Goal: Entertainment & Leisure: Consume media (video, audio)

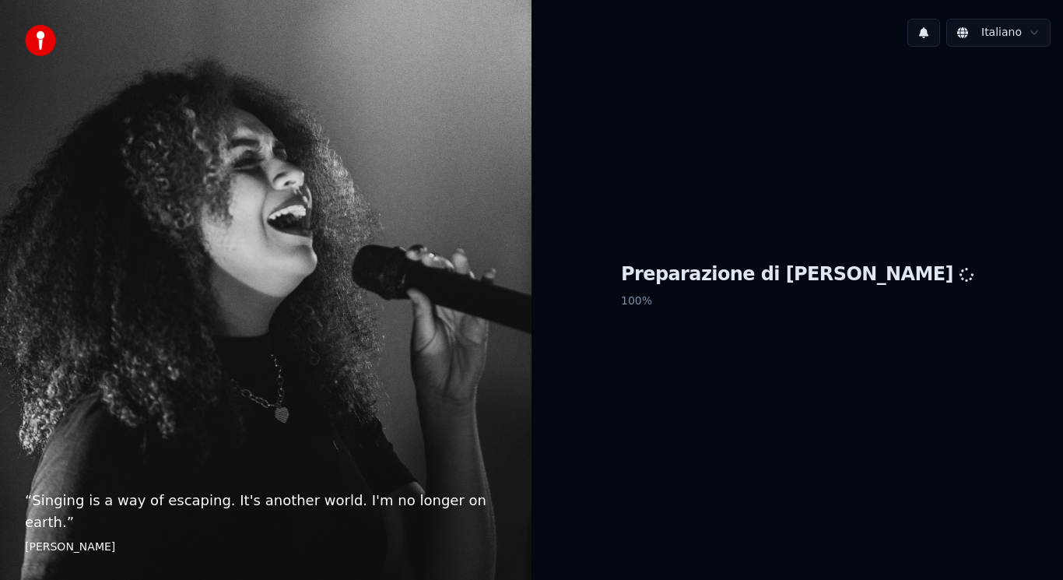
click at [642, 320] on div "Preparazione di Youka 100 %" at bounding box center [796, 288] width 531 height 458
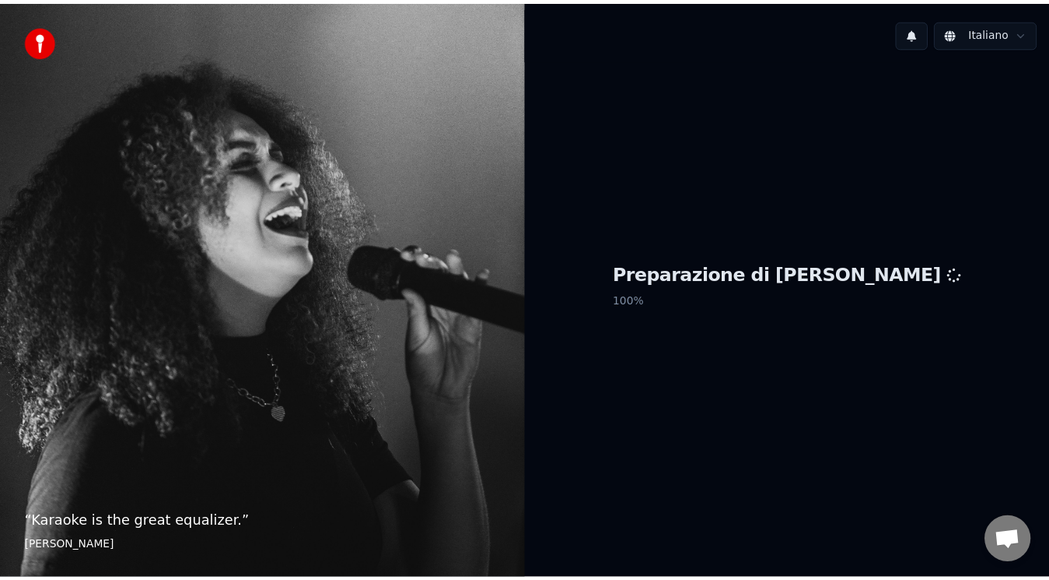
scroll to position [271, 0]
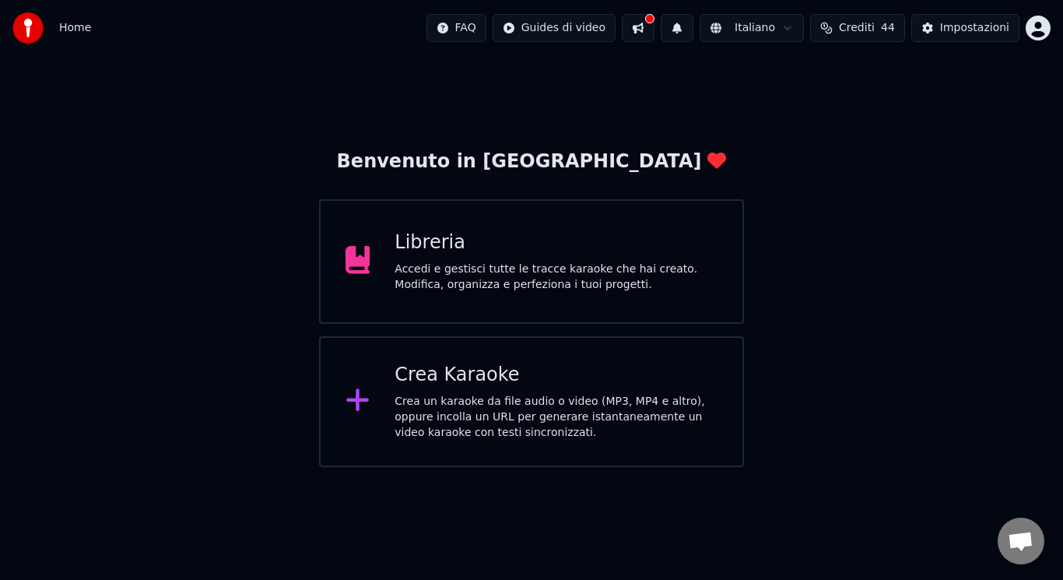
click at [642, 320] on div "Libreria Accedi e gestisci tutte le tracce karaoke che hai creato. Modifica, or…" at bounding box center [531, 261] width 425 height 124
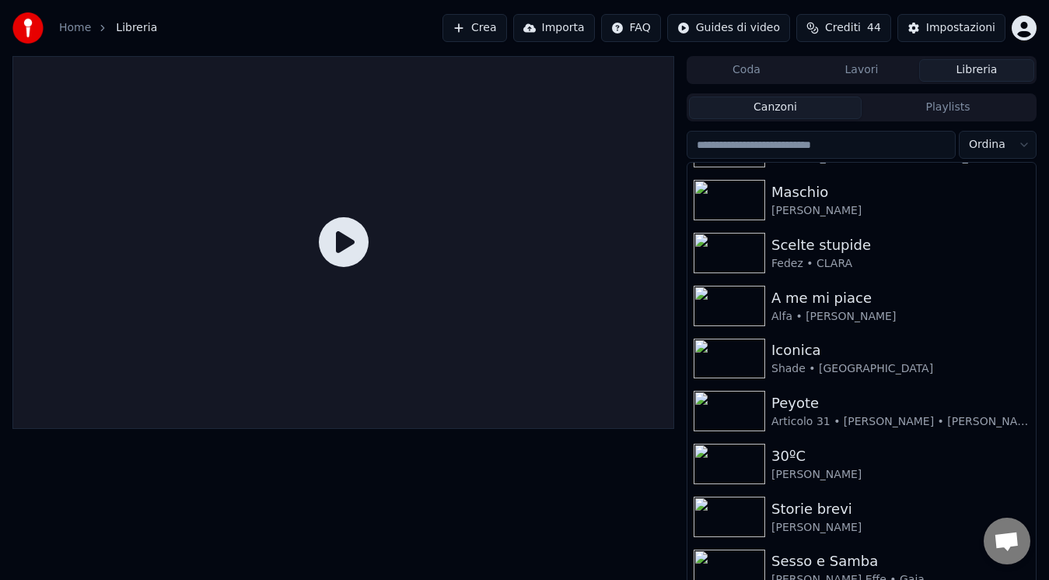
scroll to position [250, 0]
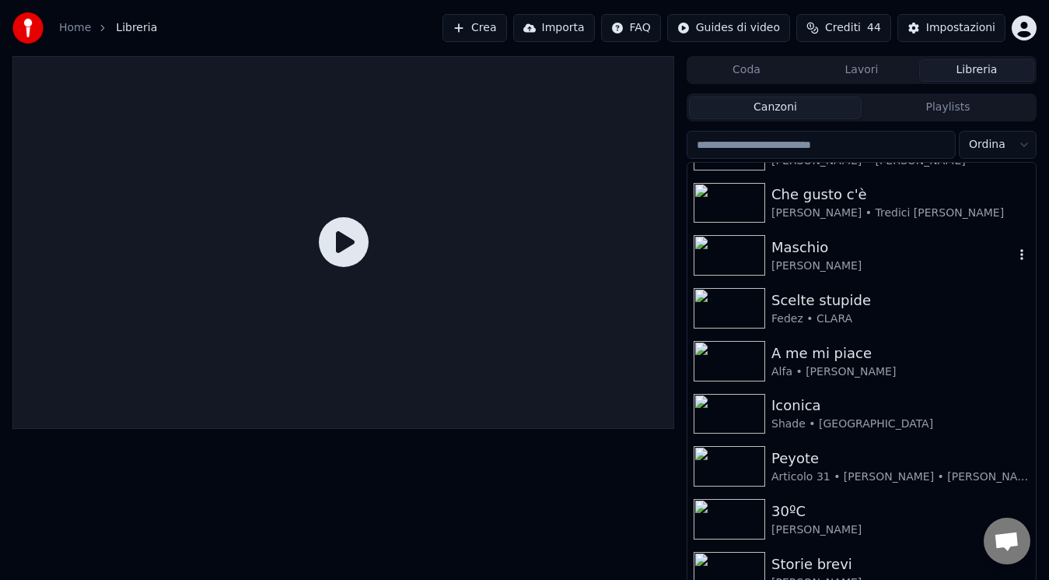
click at [940, 269] on div "[PERSON_NAME]" at bounding box center [893, 266] width 243 height 16
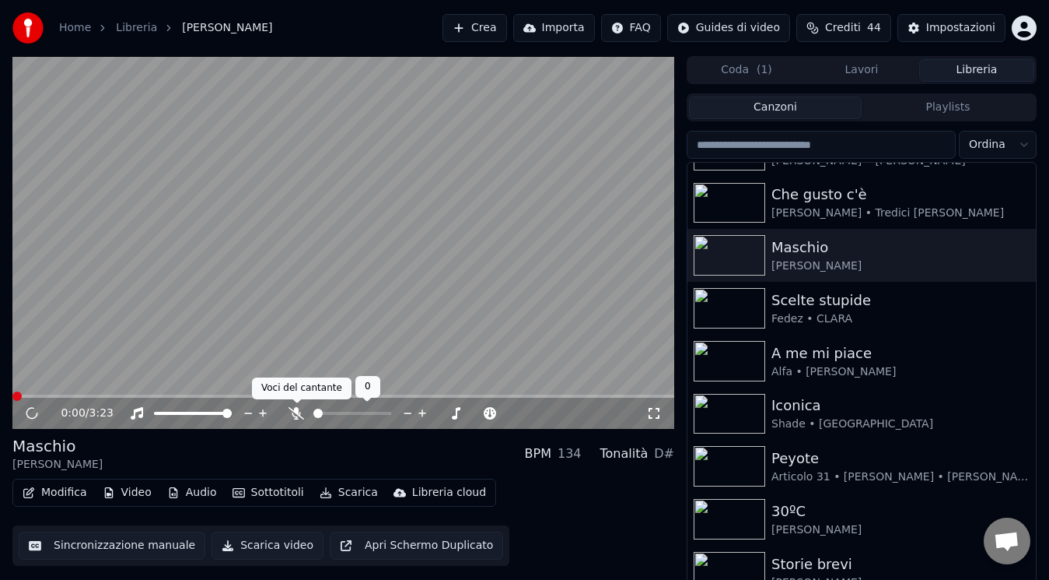
click at [296, 407] on span at bounding box center [297, 403] width 8 height 8
click at [286, 418] on div "0:00 / 3:23" at bounding box center [354, 413] width 586 height 16
click at [293, 415] on icon at bounding box center [297, 413] width 16 height 12
click at [12, 397] on span at bounding box center [13, 395] width 3 height 3
click at [657, 416] on icon at bounding box center [654, 413] width 16 height 12
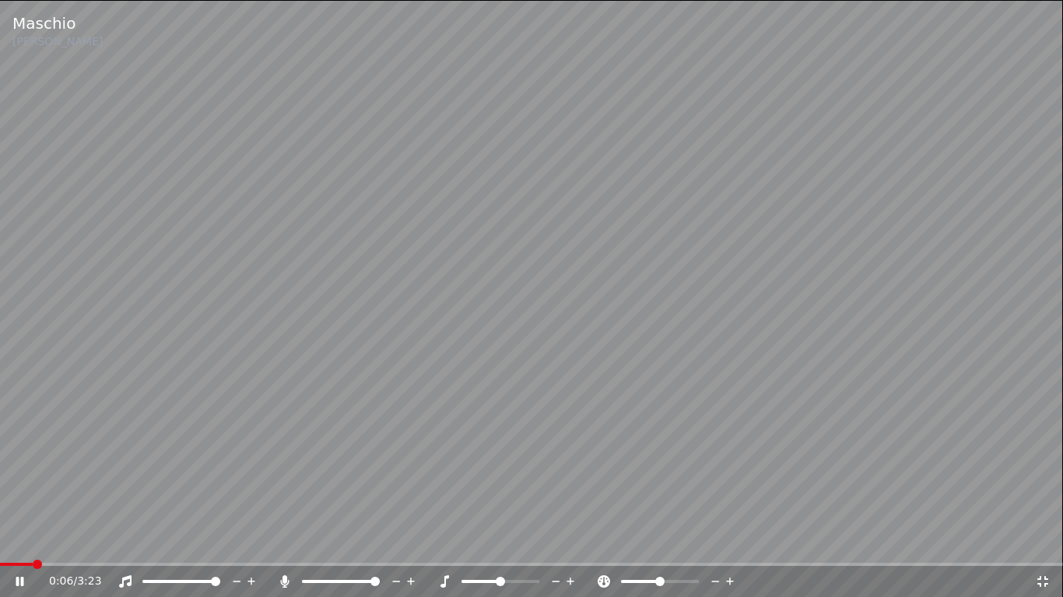
click at [125, 579] on icon at bounding box center [125, 582] width 16 height 12
click at [126, 577] on icon at bounding box center [125, 582] width 16 height 12
click at [131, 564] on span at bounding box center [65, 564] width 131 height 3
click at [125, 579] on icon at bounding box center [125, 582] width 16 height 12
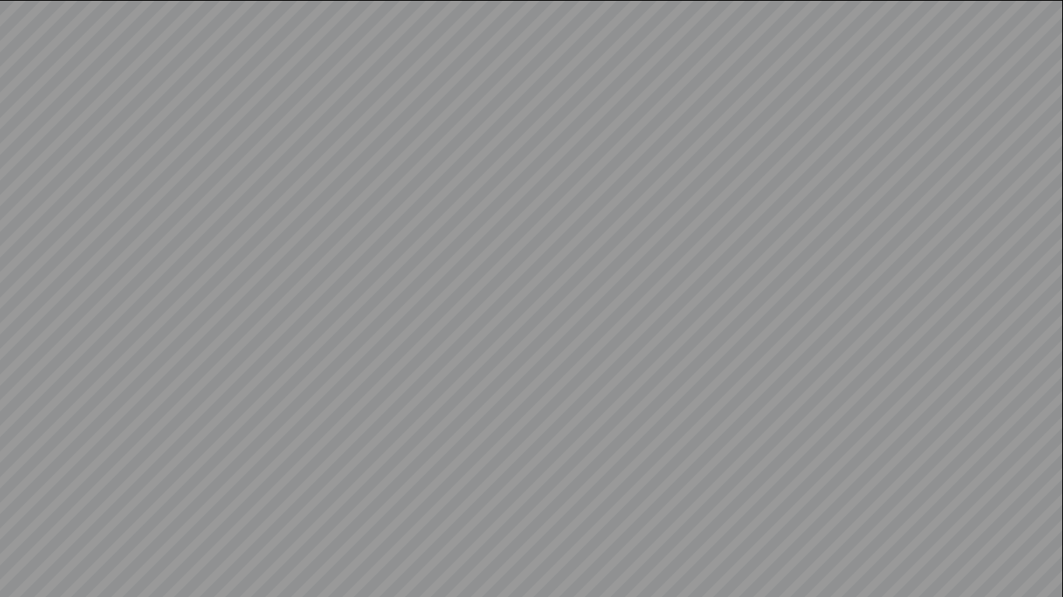
click at [125, 579] on video at bounding box center [531, 298] width 1063 height 597
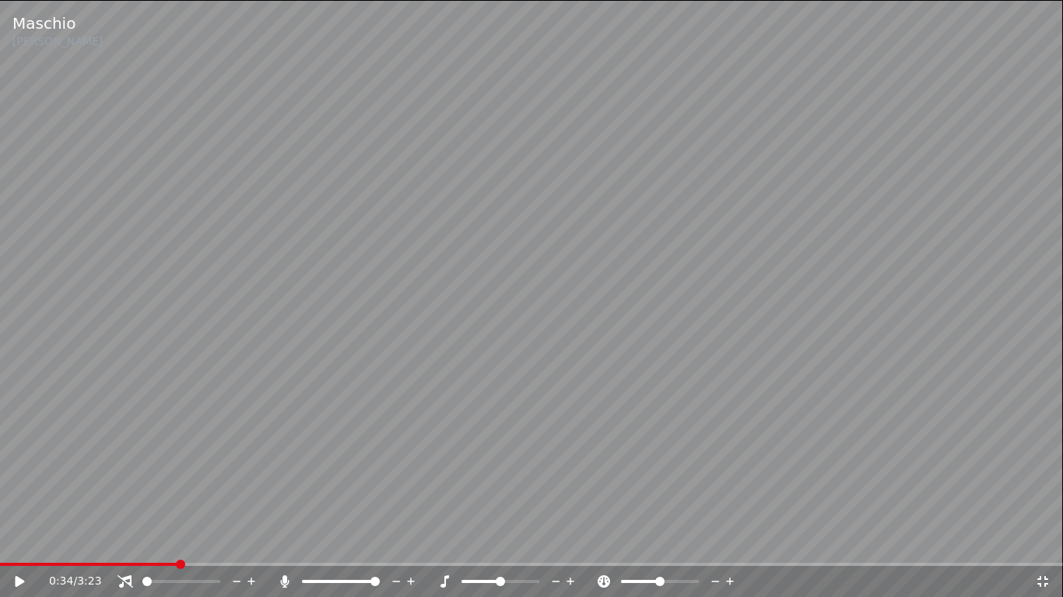
click at [177, 565] on span at bounding box center [88, 564] width 177 height 3
click at [22, 579] on icon at bounding box center [20, 581] width 9 height 11
click at [122, 579] on icon at bounding box center [125, 582] width 16 height 12
click at [126, 579] on icon at bounding box center [125, 582] width 12 height 12
click at [125, 579] on icon at bounding box center [125, 582] width 16 height 12
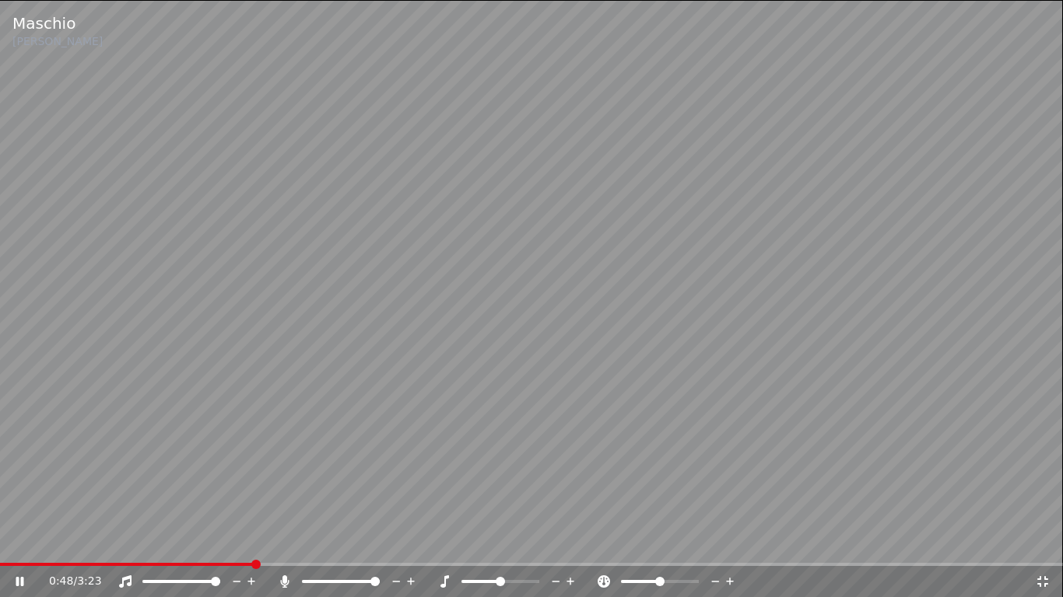
click at [124, 579] on icon at bounding box center [125, 582] width 12 height 12
click at [125, 579] on icon at bounding box center [125, 582] width 16 height 12
click at [124, 579] on icon at bounding box center [125, 582] width 16 height 12
click at [128, 579] on icon at bounding box center [125, 582] width 12 height 12
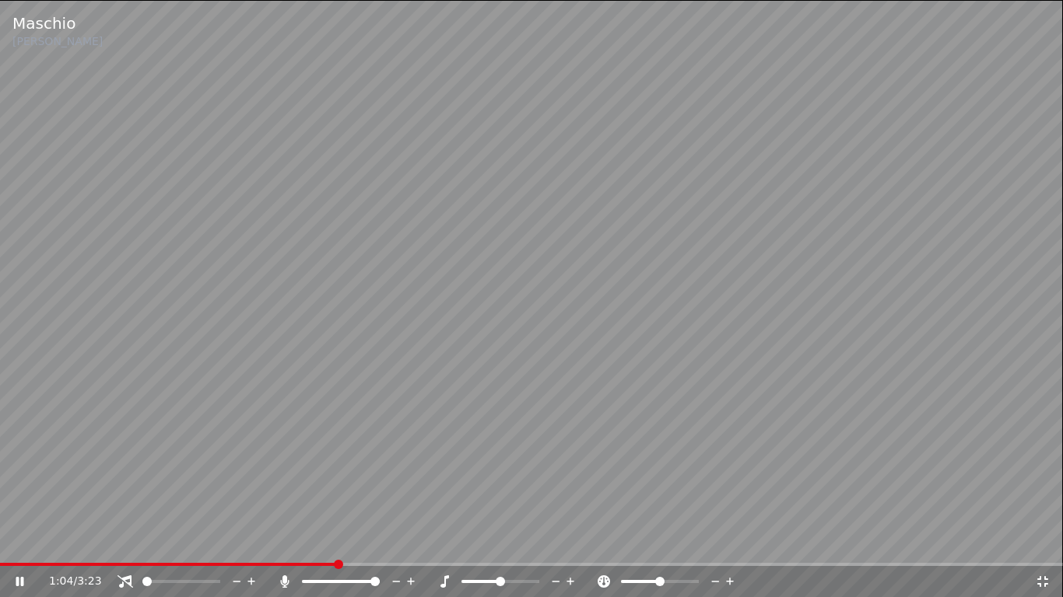
click at [124, 579] on icon at bounding box center [125, 582] width 16 height 12
click at [128, 579] on icon at bounding box center [125, 582] width 16 height 12
click at [124, 579] on icon at bounding box center [125, 582] width 16 height 12
click at [124, 579] on icon at bounding box center [125, 582] width 12 height 12
click at [124, 579] on icon at bounding box center [125, 582] width 16 height 12
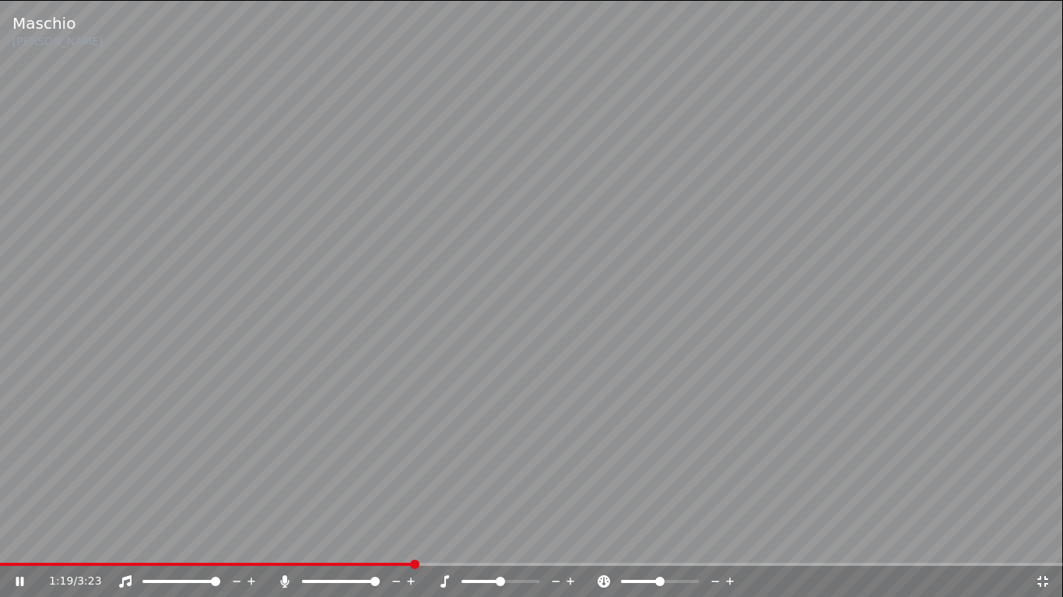
click at [126, 579] on icon at bounding box center [125, 582] width 12 height 12
click at [126, 579] on icon at bounding box center [125, 582] width 16 height 12
click at [128, 579] on icon at bounding box center [125, 582] width 16 height 12
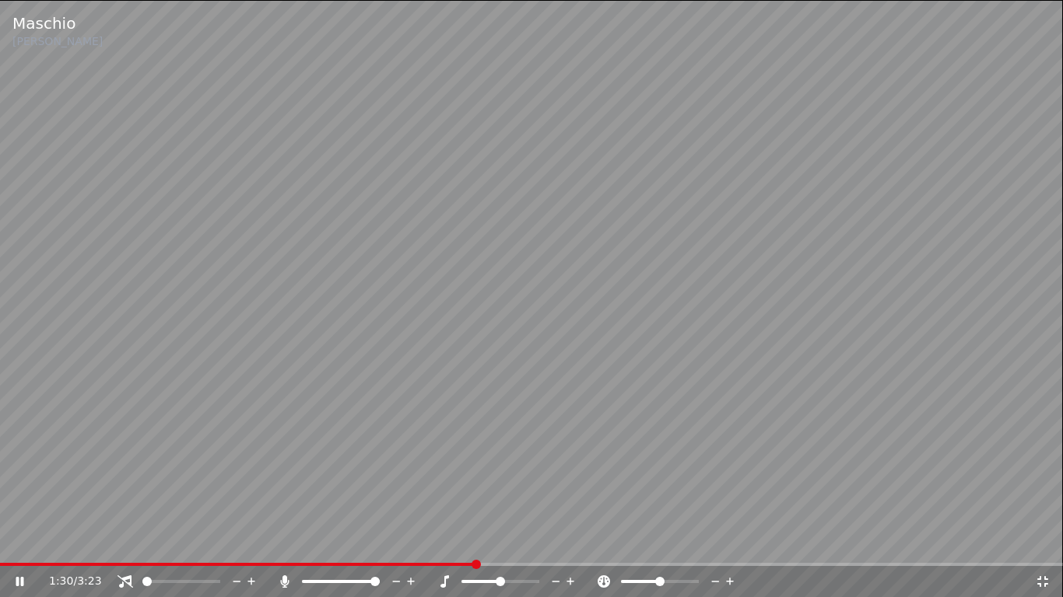
click at [124, 579] on icon at bounding box center [125, 582] width 16 height 12
click at [125, 579] on icon at bounding box center [125, 582] width 16 height 12
click at [123, 579] on icon at bounding box center [125, 582] width 12 height 12
click at [124, 579] on icon at bounding box center [125, 582] width 16 height 12
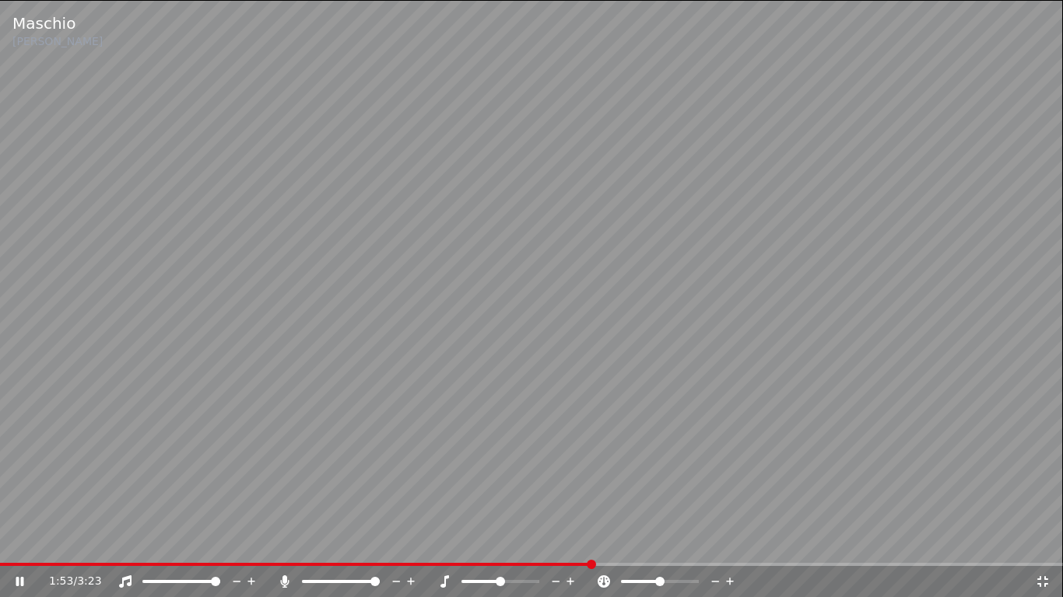
click at [126, 579] on icon at bounding box center [125, 582] width 12 height 12
click at [124, 579] on icon at bounding box center [125, 582] width 16 height 12
click at [126, 579] on icon at bounding box center [125, 582] width 12 height 12
click at [128, 579] on icon at bounding box center [125, 582] width 16 height 12
click at [129, 579] on icon at bounding box center [125, 582] width 16 height 12
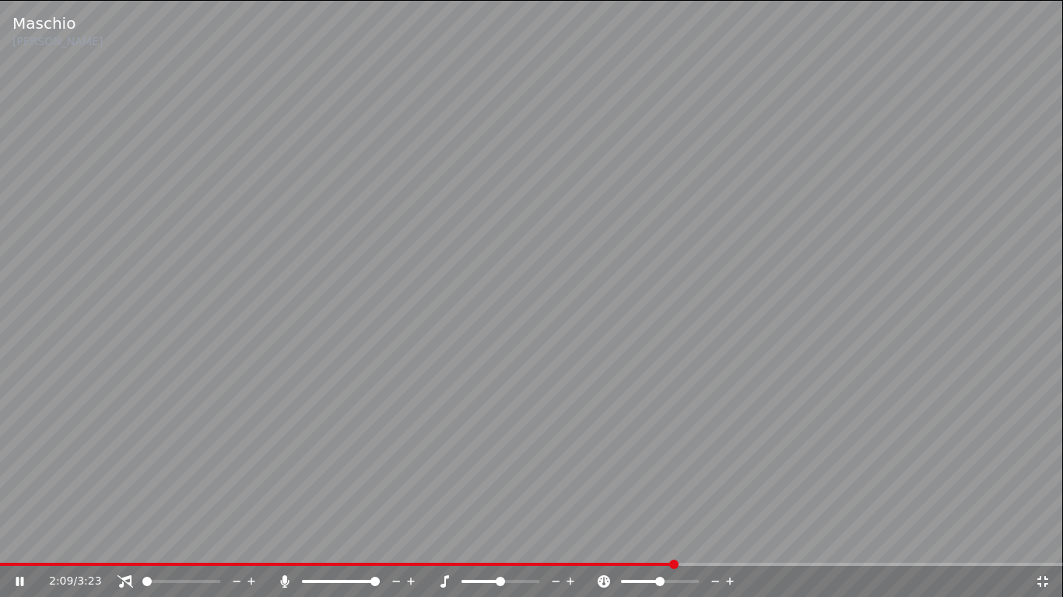
click at [128, 579] on icon at bounding box center [125, 582] width 16 height 12
click at [123, 579] on icon at bounding box center [125, 582] width 16 height 12
click at [124, 579] on icon at bounding box center [125, 582] width 12 height 12
click at [124, 579] on icon at bounding box center [125, 582] width 16 height 12
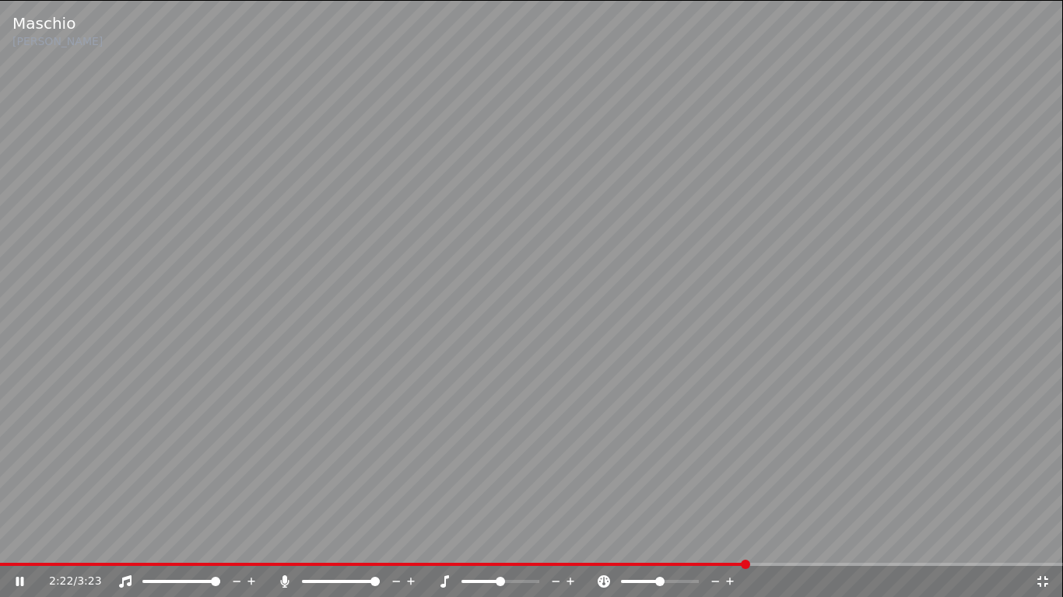
click at [125, 579] on div at bounding box center [187, 582] width 141 height 16
click at [125, 579] on icon at bounding box center [125, 582] width 16 height 12
click at [721, 565] on span at bounding box center [360, 564] width 721 height 3
click at [127, 579] on icon at bounding box center [125, 582] width 16 height 12
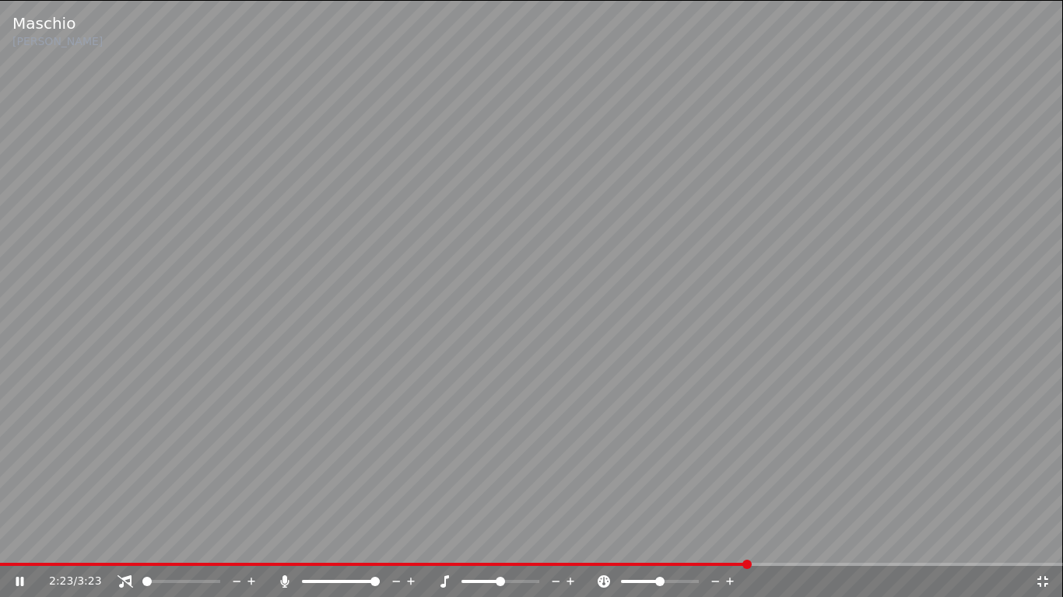
click at [123, 579] on icon at bounding box center [125, 582] width 16 height 12
click at [128, 579] on icon at bounding box center [125, 582] width 16 height 12
click at [127, 579] on icon at bounding box center [125, 582] width 16 height 12
click at [125, 579] on icon at bounding box center [125, 582] width 12 height 12
click at [126, 579] on icon at bounding box center [125, 582] width 16 height 12
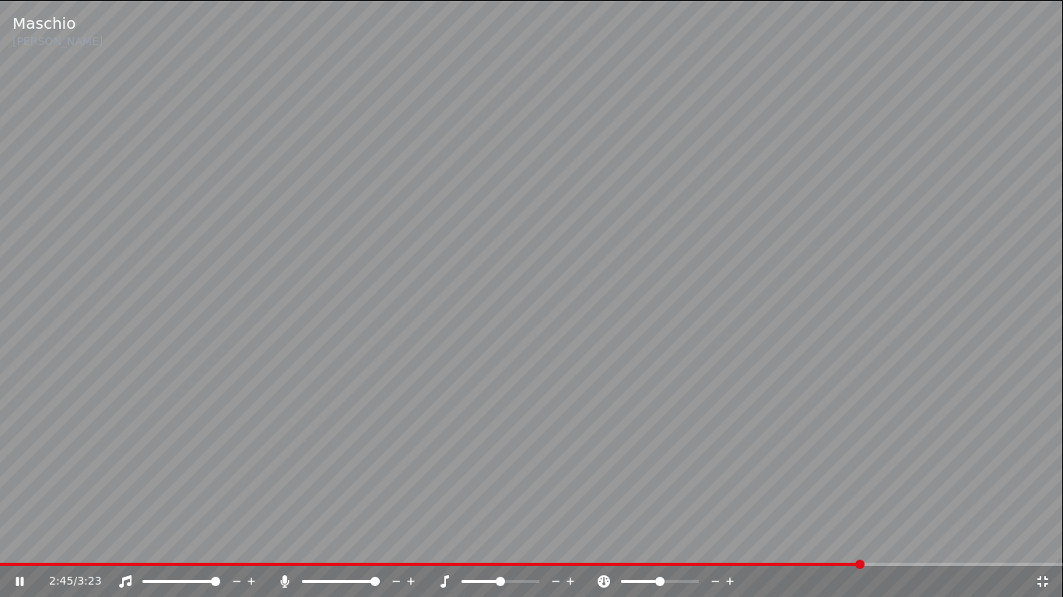
click at [124, 579] on icon at bounding box center [125, 582] width 16 height 12
click at [124, 578] on icon at bounding box center [125, 582] width 12 height 12
click at [125, 579] on icon at bounding box center [125, 582] width 16 height 12
click at [130, 579] on icon at bounding box center [125, 582] width 12 height 12
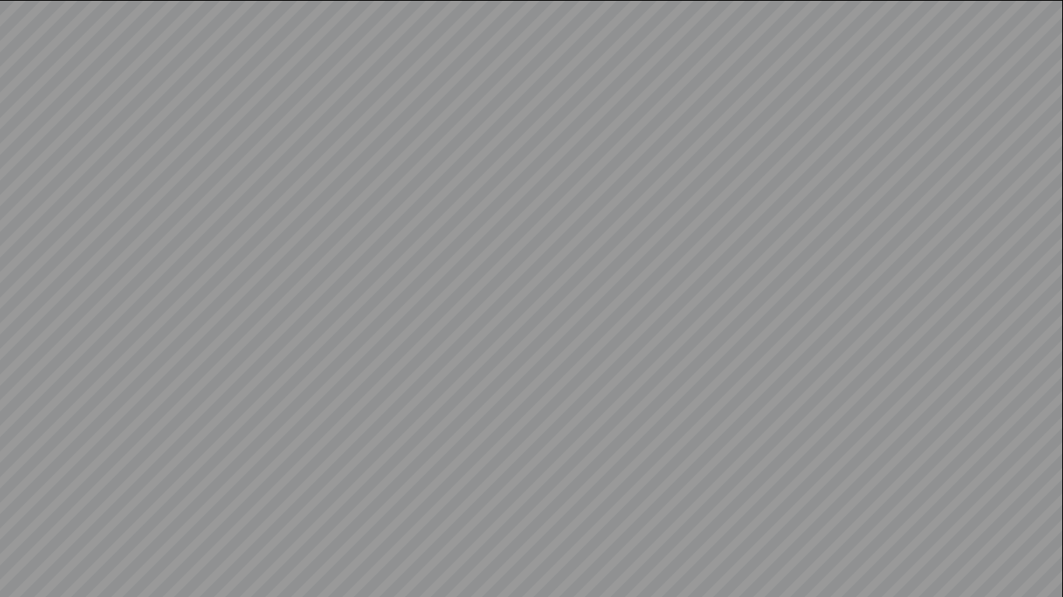
click at [130, 579] on video at bounding box center [531, 298] width 1063 height 597
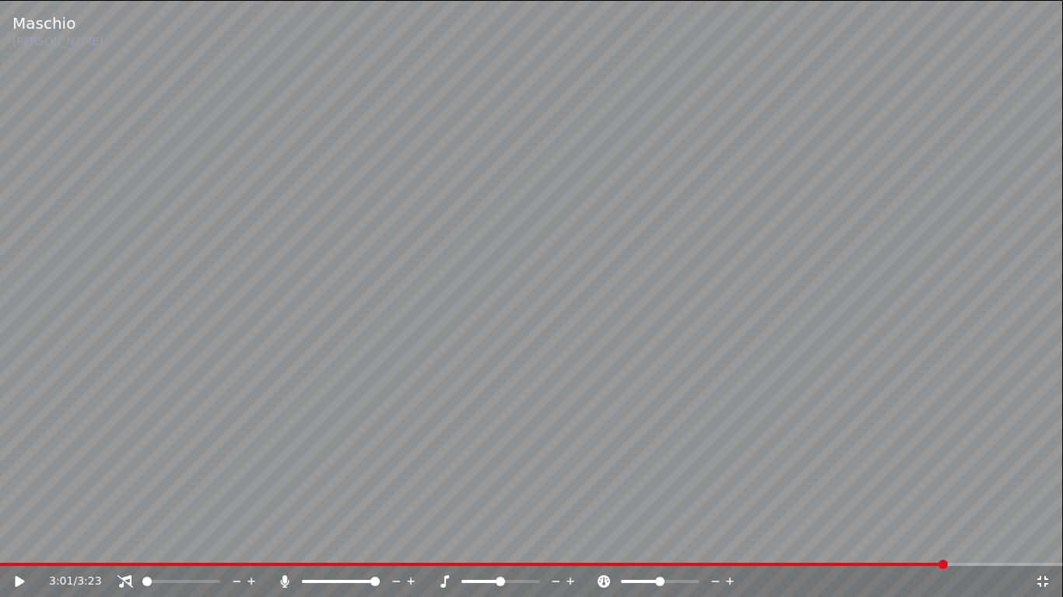
click at [125, 579] on icon at bounding box center [125, 582] width 16 height 12
click at [16, 579] on icon at bounding box center [20, 581] width 9 height 11
click at [123, 579] on icon at bounding box center [125, 582] width 12 height 12
click at [124, 579] on icon at bounding box center [125, 582] width 16 height 12
click at [131, 579] on icon at bounding box center [125, 582] width 12 height 12
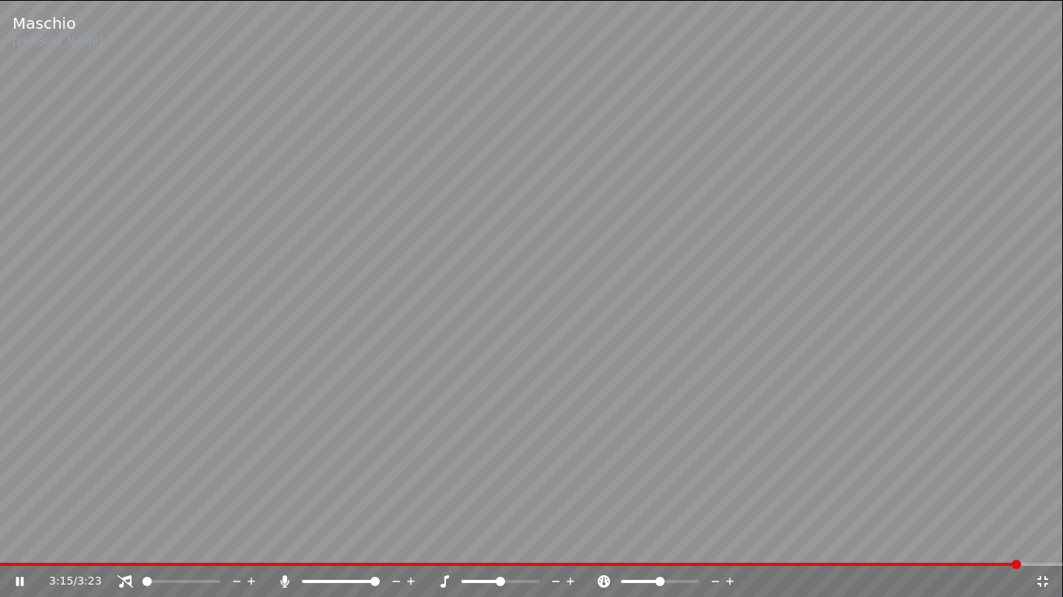
click at [127, 579] on icon at bounding box center [125, 582] width 16 height 12
click at [124, 579] on icon at bounding box center [125, 582] width 12 height 12
click at [125, 579] on icon at bounding box center [125, 582] width 16 height 12
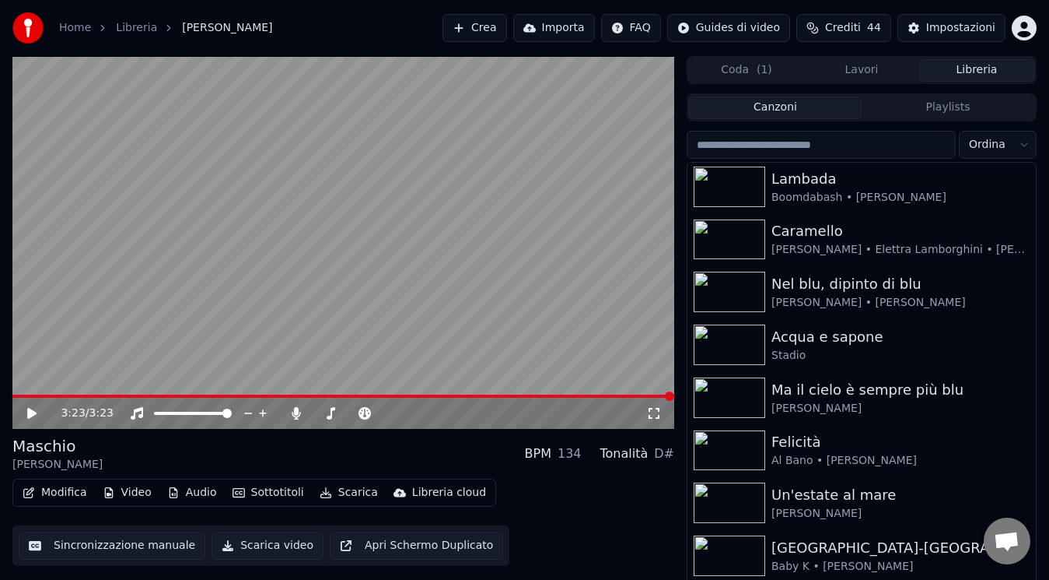
scroll to position [1364, 0]
